Goal: Task Accomplishment & Management: Manage account settings

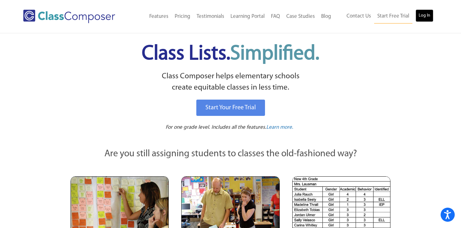
click at [423, 13] on link "Log In" at bounding box center [425, 15] width 18 height 13
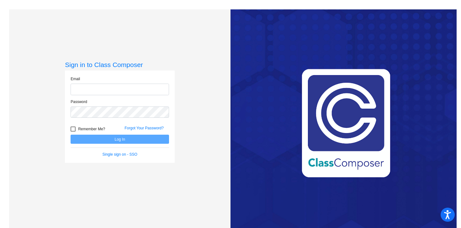
type input "phodgson@asd.edu.qa"
click at [71, 129] on div at bounding box center [73, 129] width 5 height 5
click at [73, 132] on input "Remember Me?" at bounding box center [73, 132] width 0 height 0
checkbox input "true"
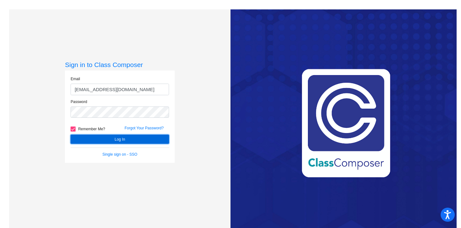
click at [115, 138] on button "Log In" at bounding box center [120, 139] width 98 height 9
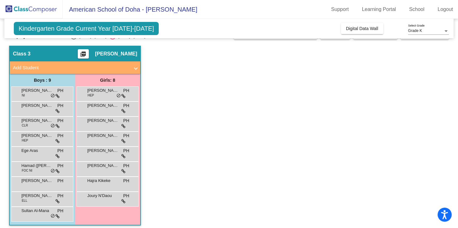
scroll to position [18, 0]
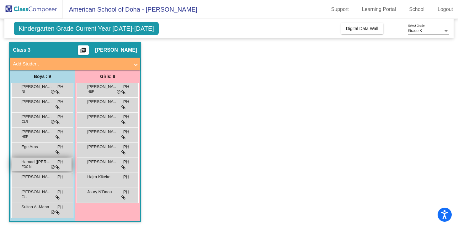
click at [49, 162] on span "Hamad (Hammody) Al Salaiti" at bounding box center [36, 162] width 31 height 6
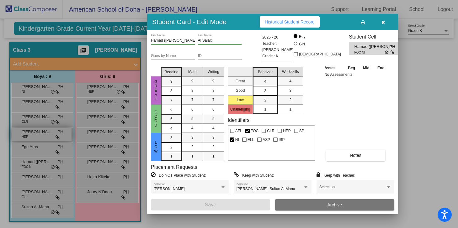
click at [47, 136] on div at bounding box center [229, 114] width 458 height 228
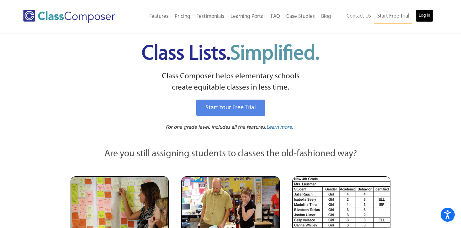
click at [425, 12] on link "Log In" at bounding box center [425, 15] width 18 height 13
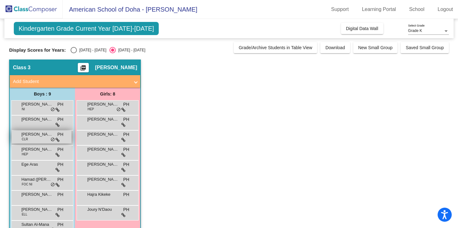
click at [40, 138] on div "Blake Jackson CLR PH lock do_not_disturb_alt" at bounding box center [42, 137] width 60 height 13
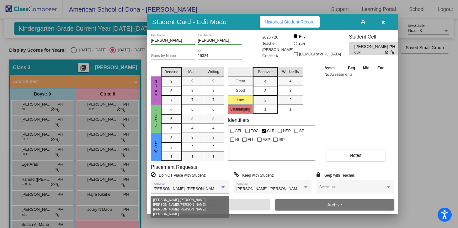
click at [224, 187] on div at bounding box center [222, 188] width 3 height 2
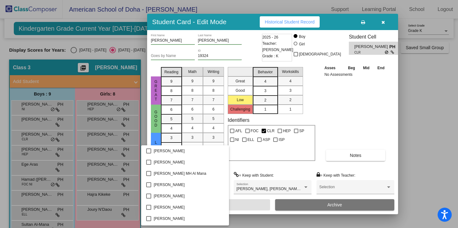
scroll to position [334, 0]
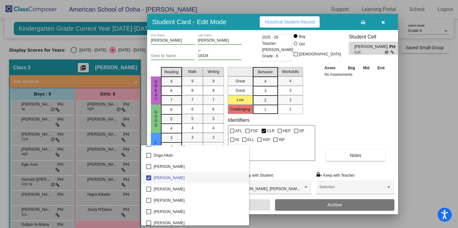
click at [300, 176] on div at bounding box center [229, 114] width 458 height 228
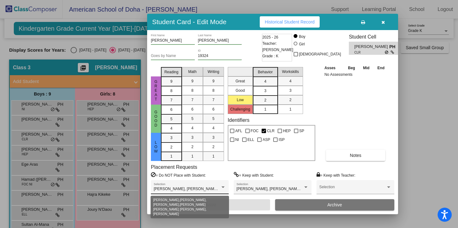
scroll to position [0, 0]
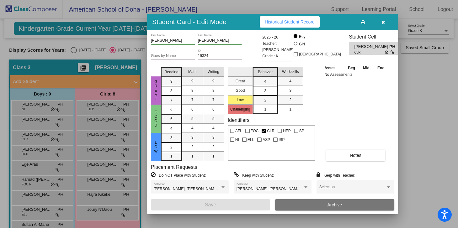
click at [38, 122] on div at bounding box center [229, 114] width 458 height 228
click at [38, 122] on span "Abdulla Al-Ansari" at bounding box center [36, 119] width 31 height 6
click at [383, 21] on icon "button" at bounding box center [382, 22] width 3 height 4
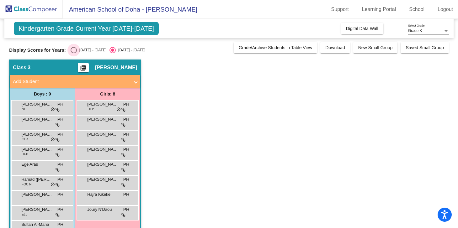
click at [72, 50] on div "Select an option" at bounding box center [74, 50] width 6 height 6
click at [73, 53] on input "2024 - 2025" at bounding box center [73, 53] width 0 height 0
radio input "true"
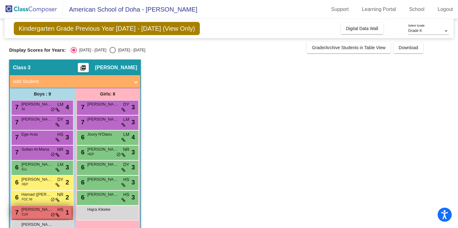
click at [48, 213] on div "7 Blake Jackson CLR HS lock do_not_disturb_alt 1" at bounding box center [42, 212] width 60 height 13
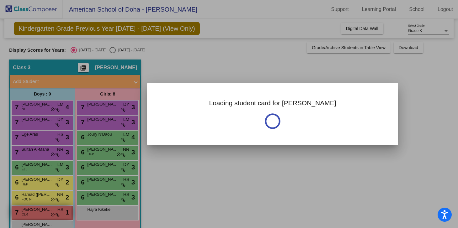
click at [48, 213] on div at bounding box center [229, 114] width 458 height 228
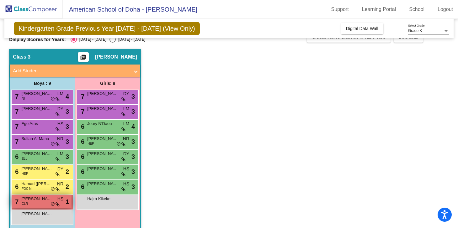
scroll to position [11, 0]
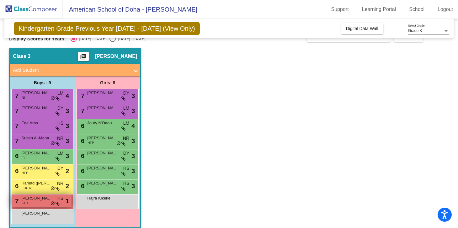
click at [44, 200] on span "Blake Jackson" at bounding box center [36, 198] width 31 height 6
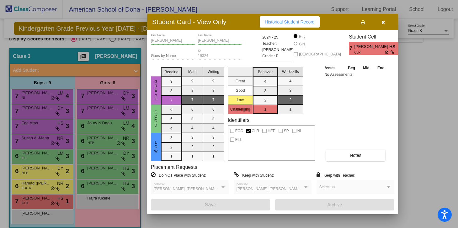
scroll to position [0, 0]
click at [383, 22] on icon "button" at bounding box center [382, 22] width 3 height 4
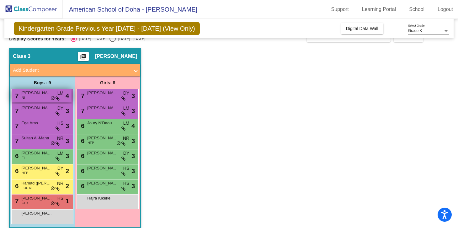
click at [43, 96] on span "AbdulAziz Al-Thani" at bounding box center [36, 93] width 31 height 6
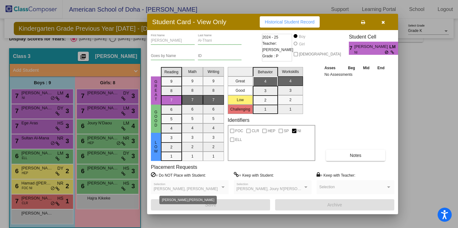
click at [223, 187] on div at bounding box center [222, 188] width 3 height 2
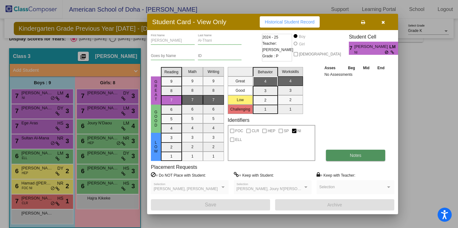
click at [360, 155] on span "Notes" at bounding box center [356, 155] width 12 height 5
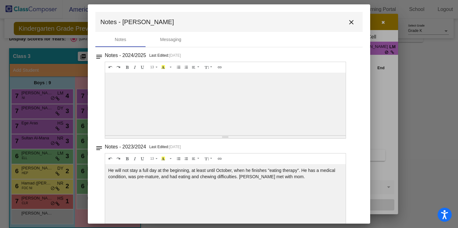
click at [348, 22] on mat-icon "close" at bounding box center [352, 23] width 8 height 8
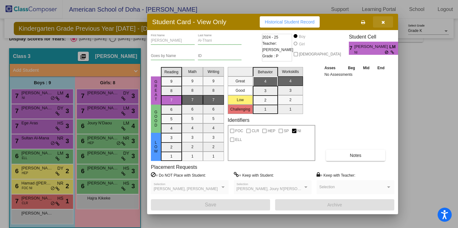
click at [383, 22] on icon "button" at bounding box center [382, 22] width 3 height 4
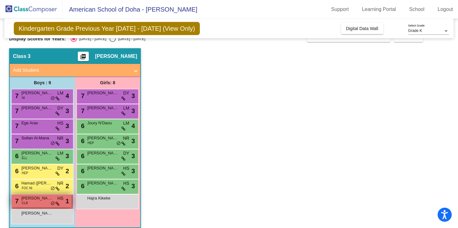
click at [33, 205] on div "7 Blake Jackson CLR HS lock do_not_disturb_alt 1" at bounding box center [42, 201] width 60 height 13
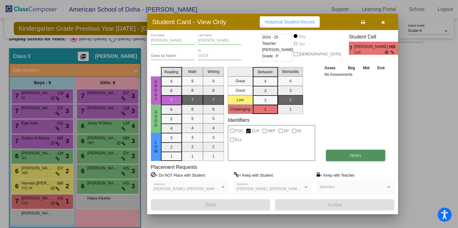
click at [360, 155] on span "Notes" at bounding box center [356, 155] width 12 height 5
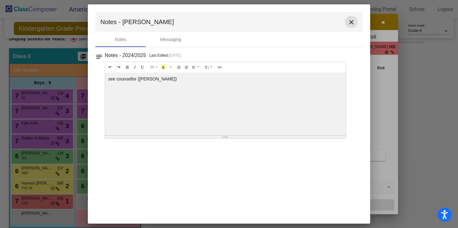
click at [351, 21] on mat-icon "close" at bounding box center [352, 23] width 8 height 8
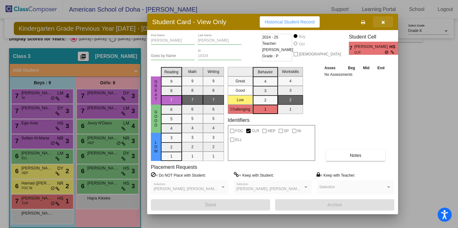
click at [383, 21] on icon "button" at bounding box center [382, 22] width 3 height 4
